Goal: Navigation & Orientation: Find specific page/section

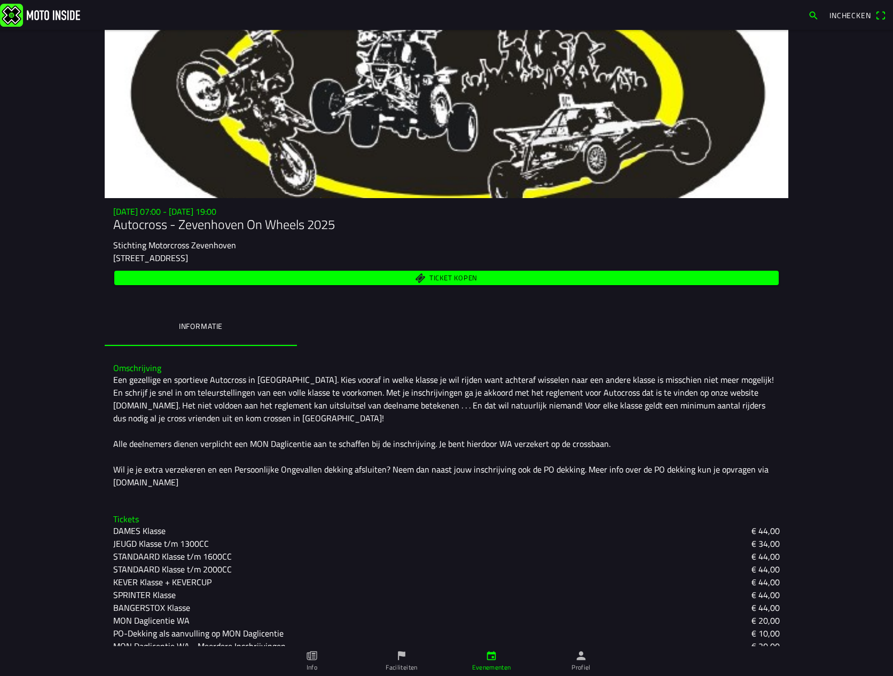
scroll to position [62, 0]
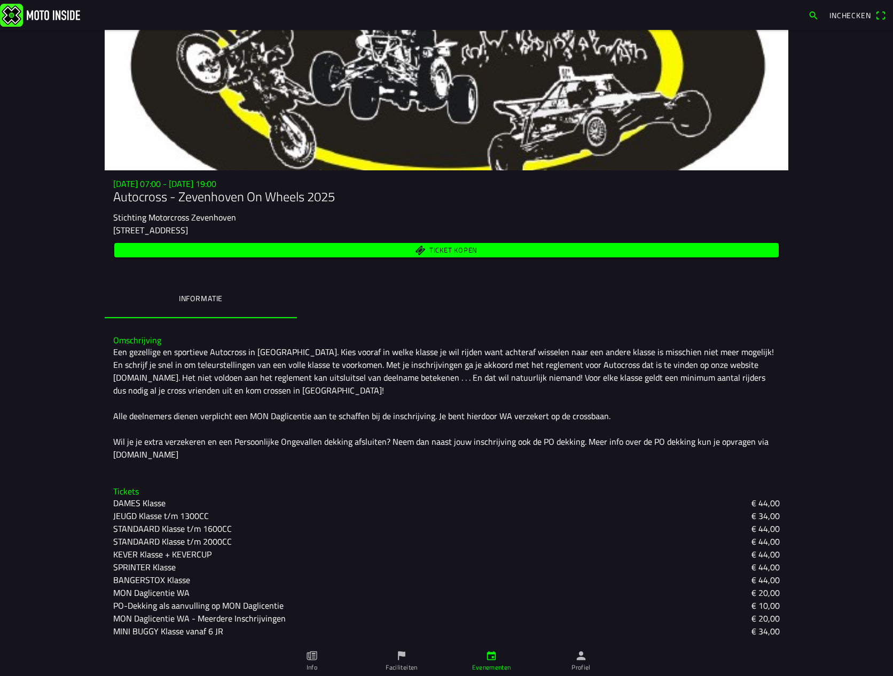
click at [311, 654] on icon "paper" at bounding box center [312, 656] width 12 height 12
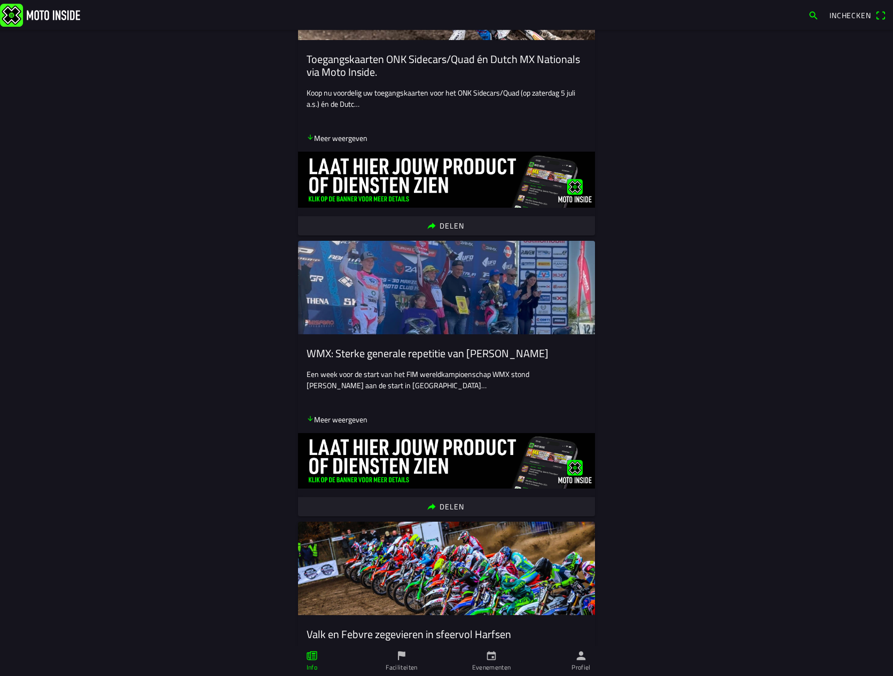
scroll to position [641, 0]
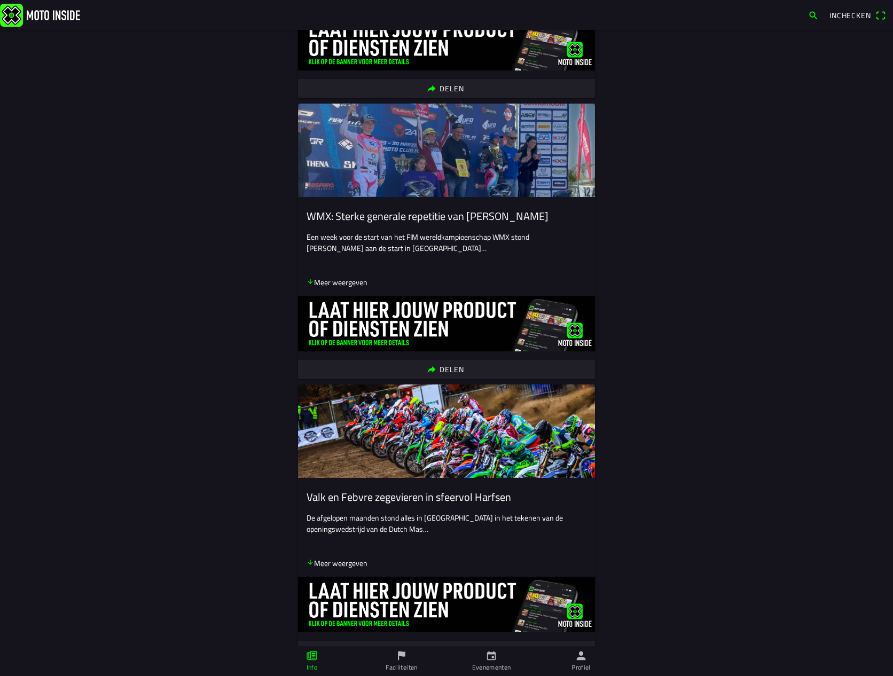
click at [400, 659] on icon "flag" at bounding box center [402, 656] width 12 height 12
